Goal: Information Seeking & Learning: Compare options

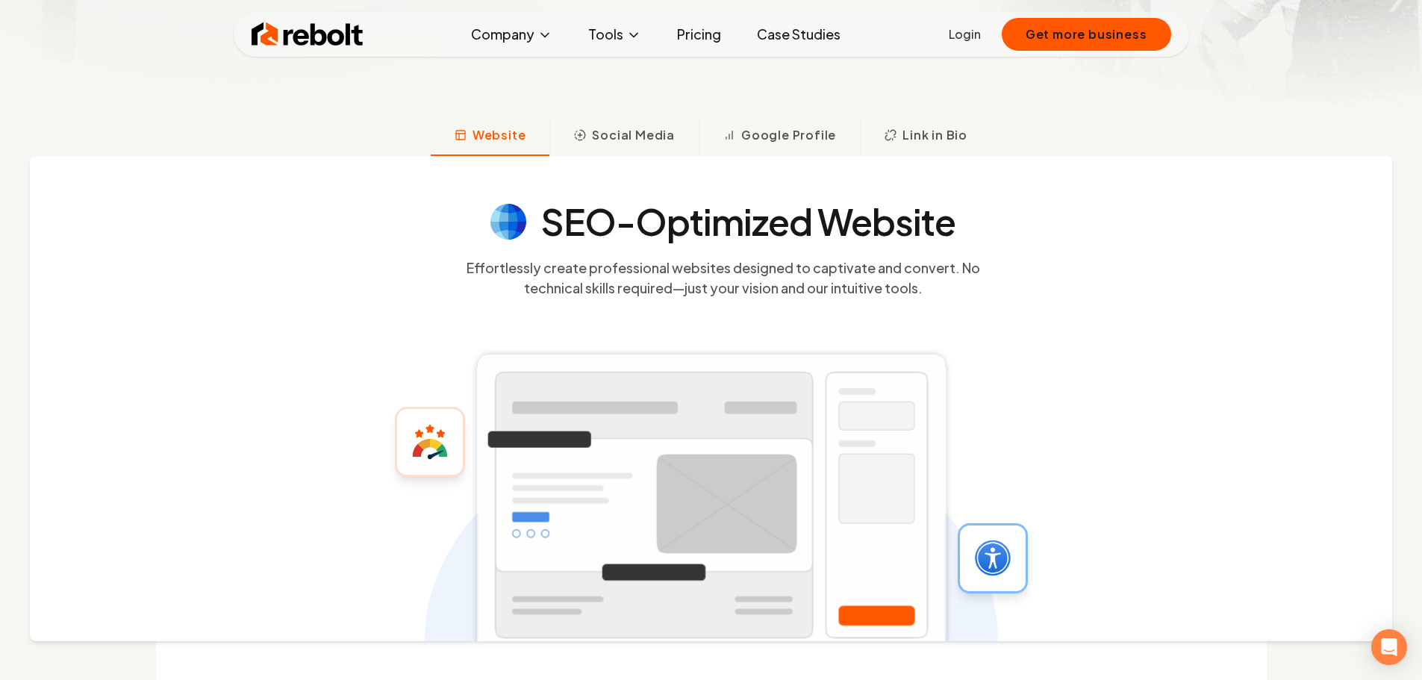
scroll to position [522, 0]
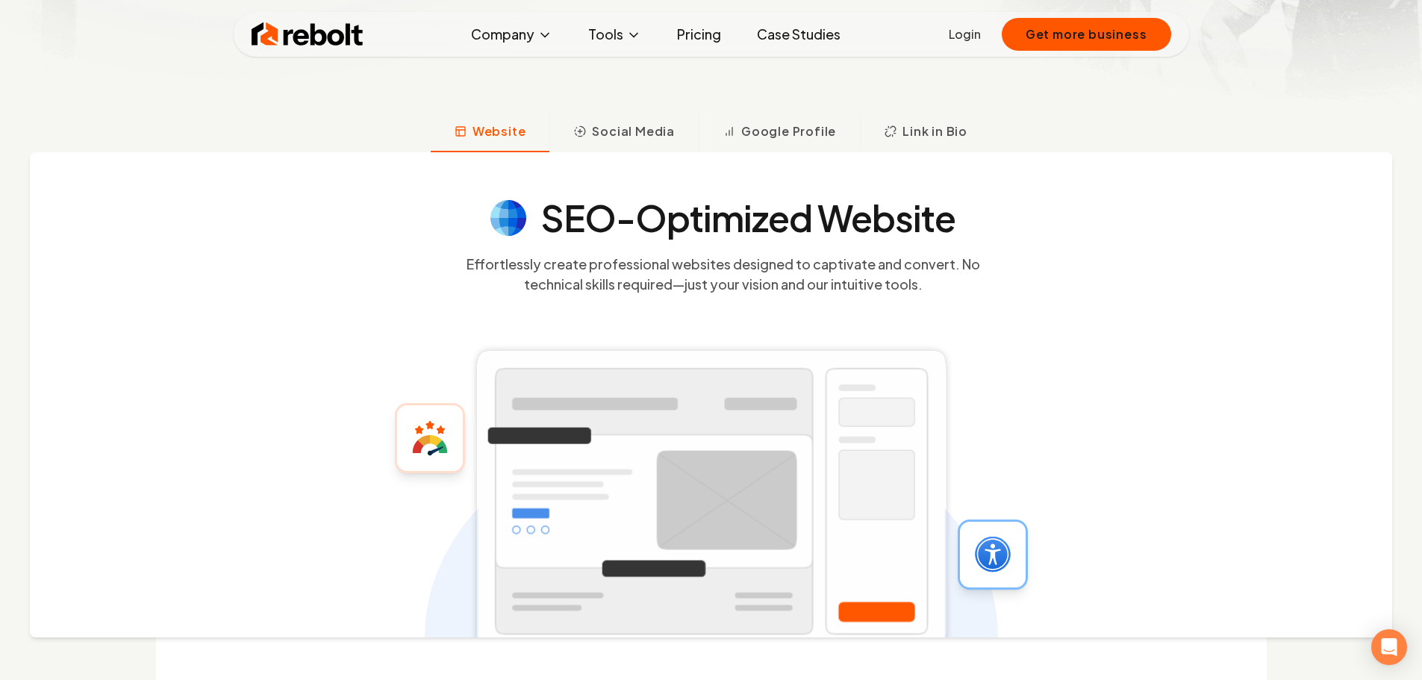
click at [818, 27] on link "Case Studies" at bounding box center [798, 34] width 107 height 30
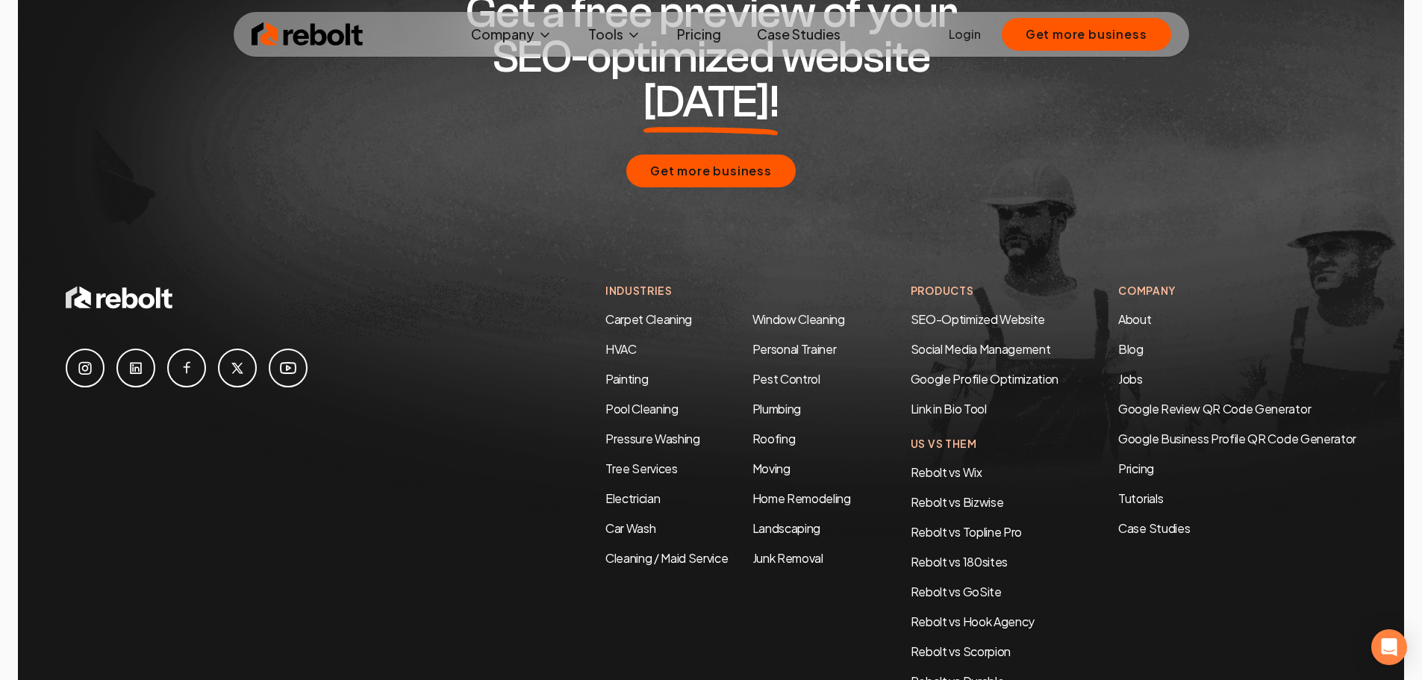
scroll to position [3226, 0]
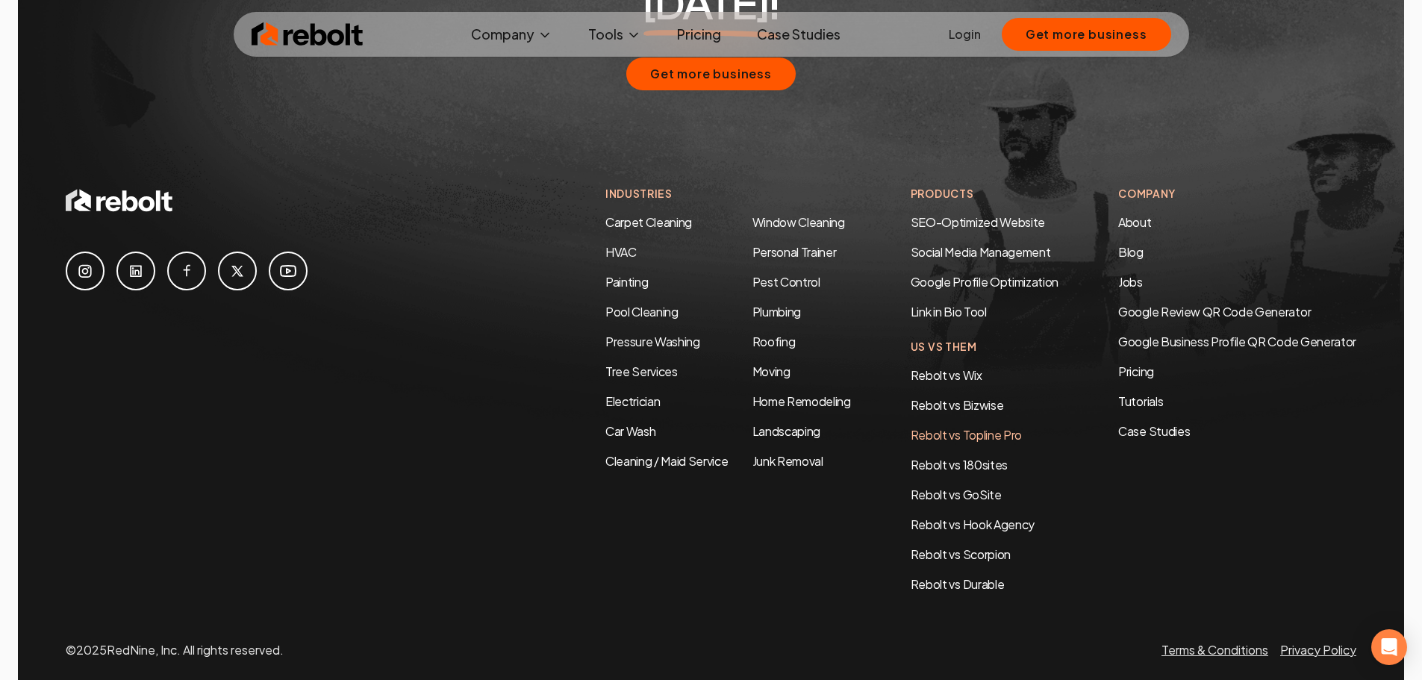
click at [987, 427] on link "Rebolt vs Topline Pro" at bounding box center [965, 435] width 111 height 16
